Goal: Information Seeking & Learning: Learn about a topic

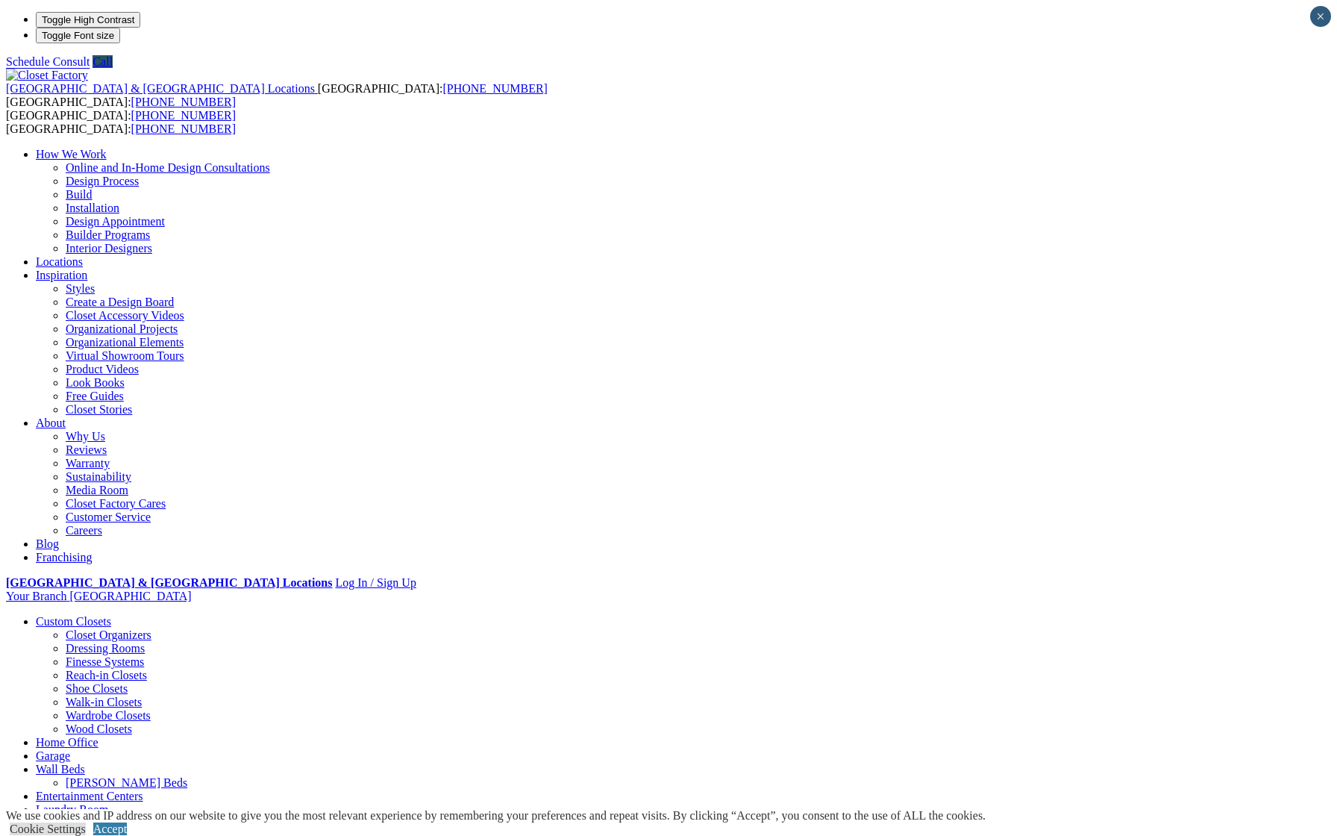
click at [93, 835] on link "Craft Room" at bounding box center [64, 849] width 57 height 13
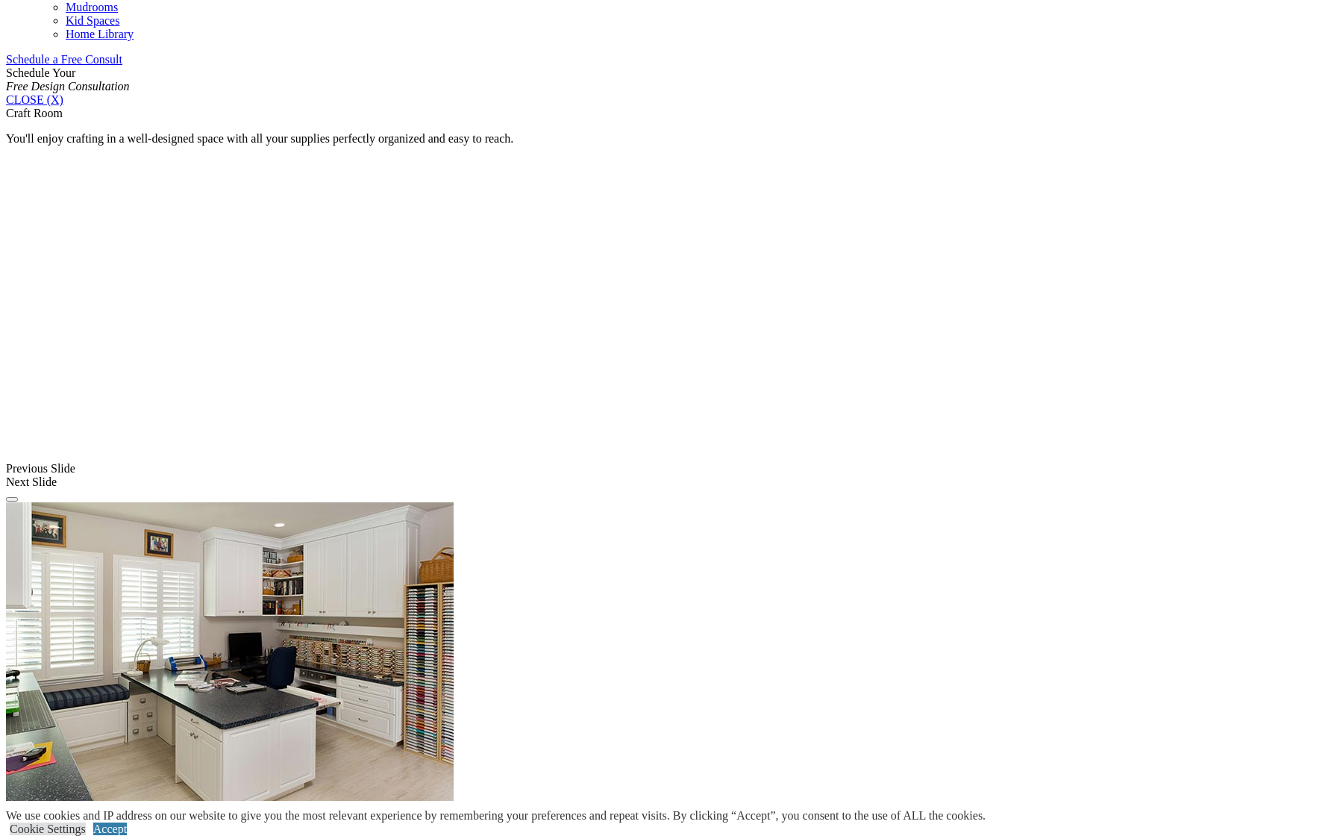
scroll to position [1087, 0]
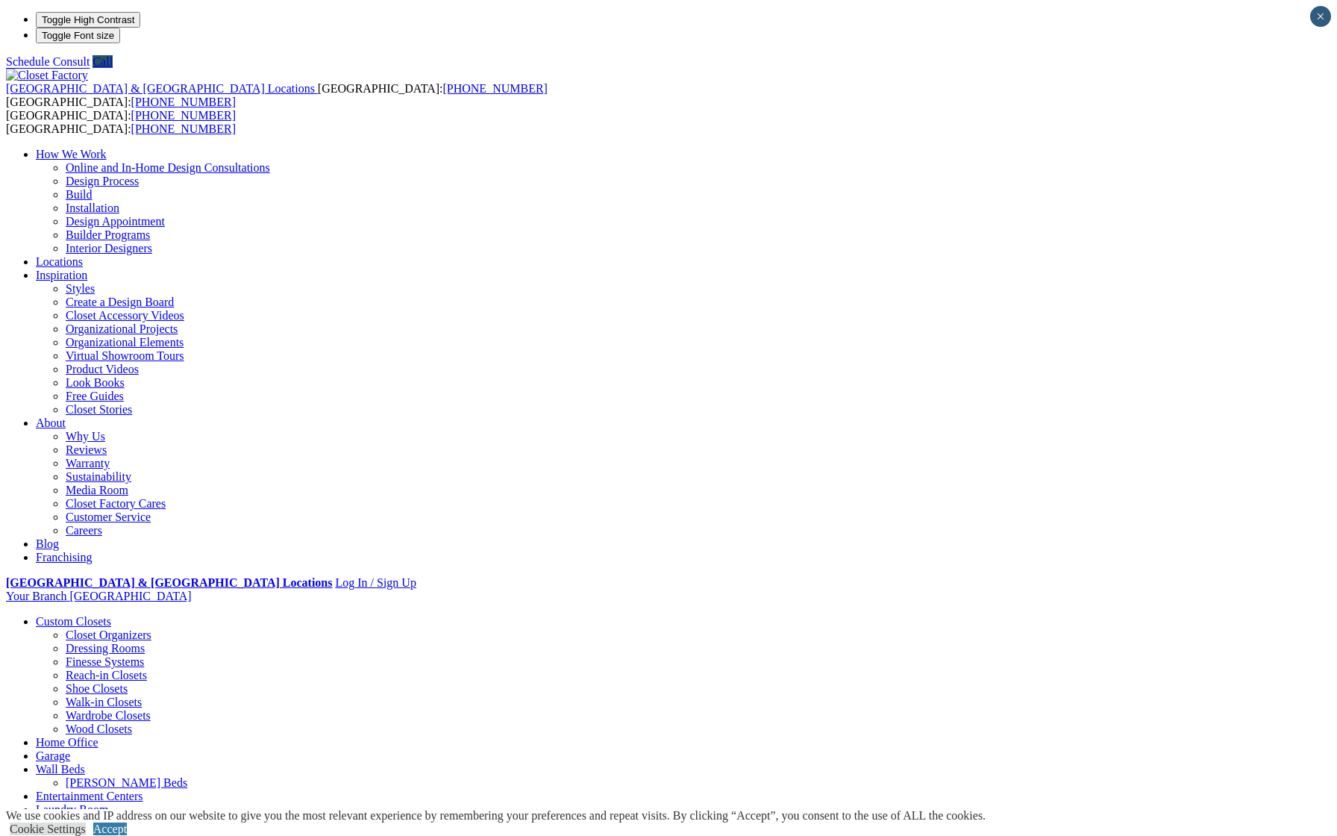
scroll to position [0, 0]
